Goal: Obtain resource: Download file/media

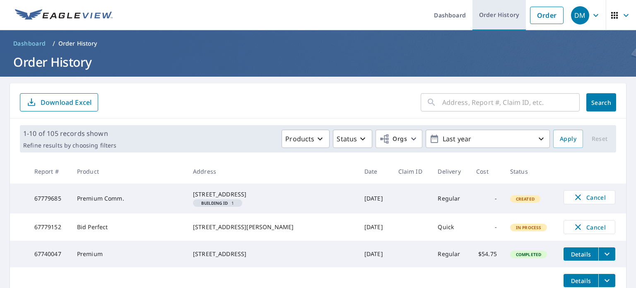
click at [481, 14] on link "Order History" at bounding box center [499, 15] width 53 height 30
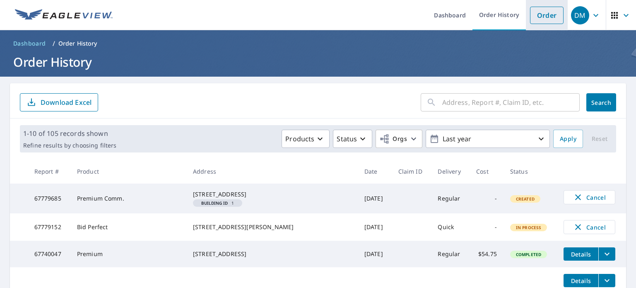
click at [537, 19] on link "Order" at bounding box center [547, 15] width 34 height 17
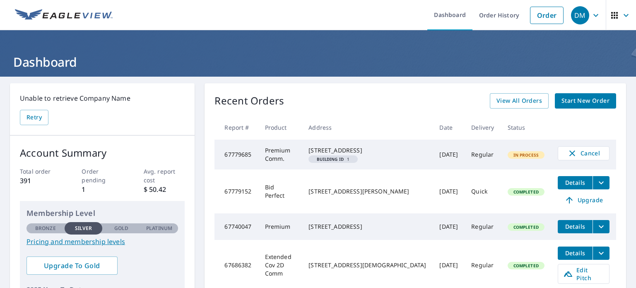
click at [598, 188] on icon "filesDropdownBtn-67779152" at bounding box center [601, 183] width 10 height 10
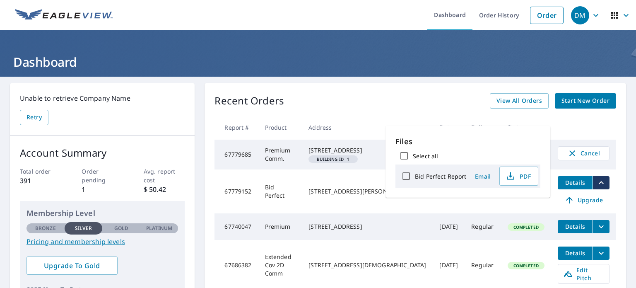
click at [408, 174] on input "Bid Perfect Report" at bounding box center [406, 175] width 17 height 17
checkbox input "true"
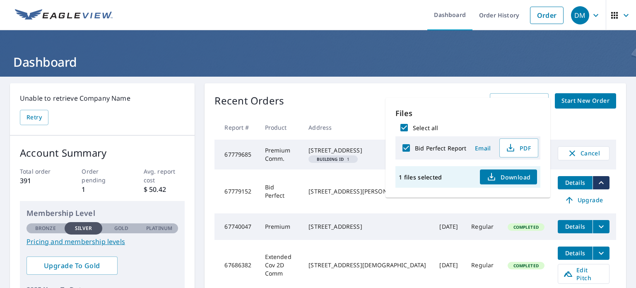
click at [519, 175] on span "Download" at bounding box center [509, 177] width 44 height 10
